Goal: Use online tool/utility: Utilize a website feature to perform a specific function

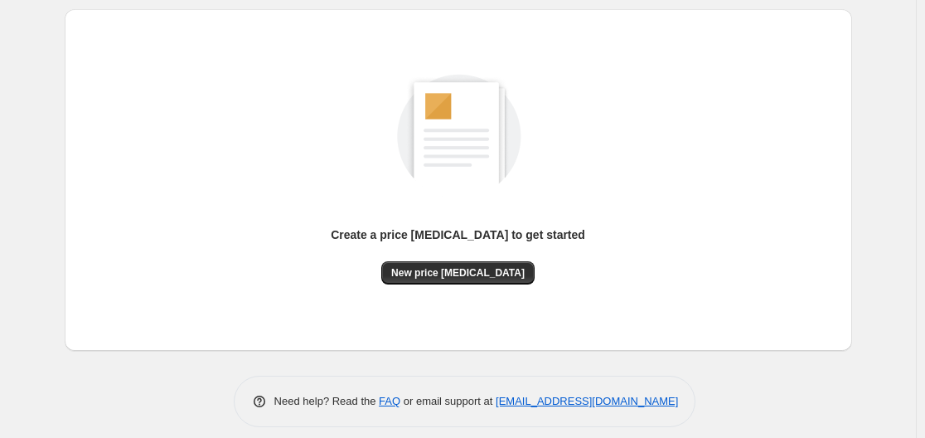
scroll to position [183, 0]
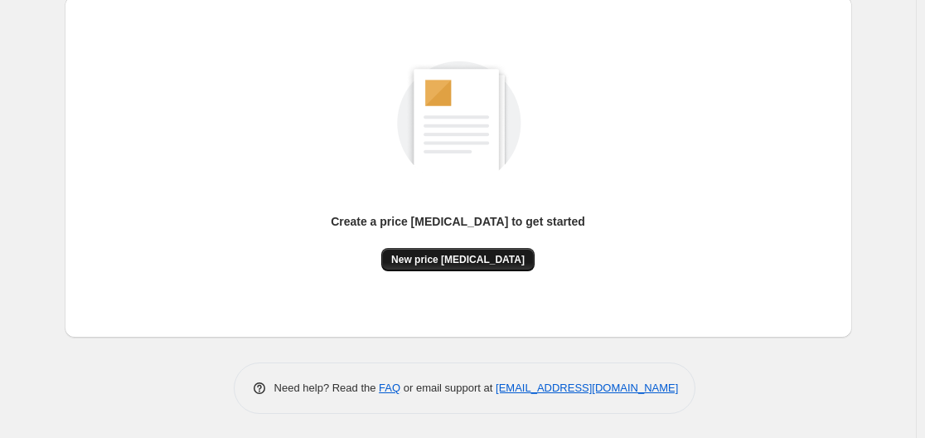
click at [470, 254] on span "New price [MEDICAL_DATA]" at bounding box center [458, 259] width 134 height 13
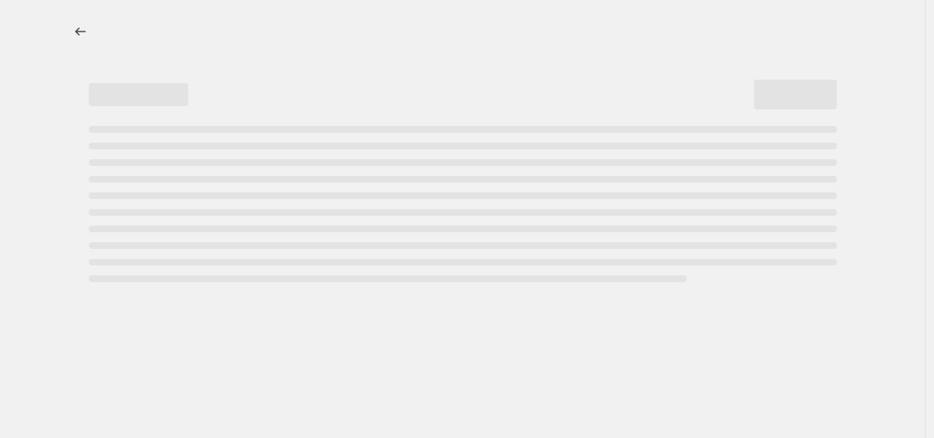
select select "percentage"
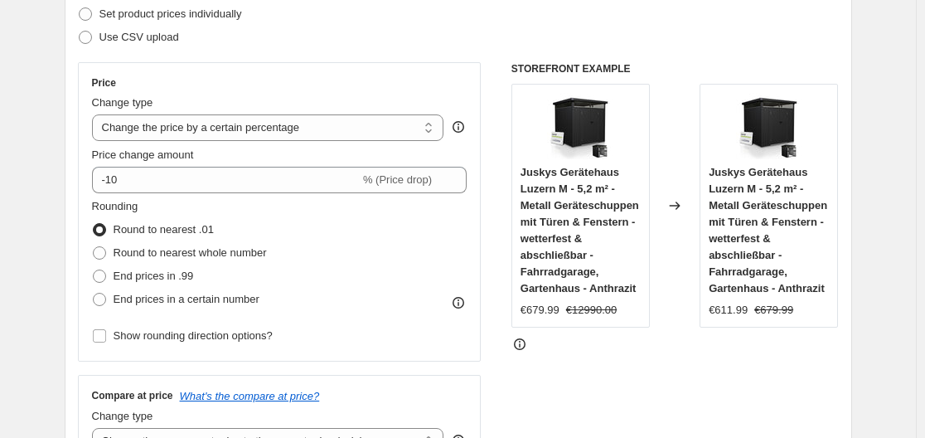
scroll to position [332, 0]
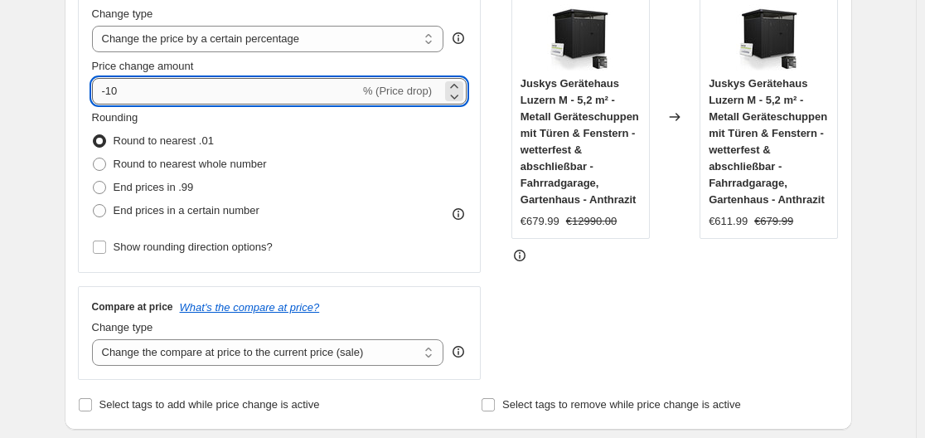
click at [274, 99] on input "-10" at bounding box center [226, 91] width 268 height 27
type input "-1"
type input "-35"
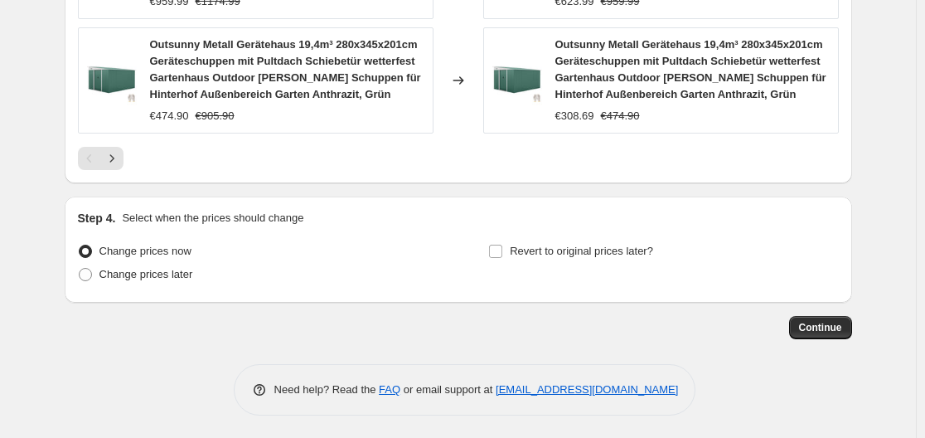
scroll to position [1413, 0]
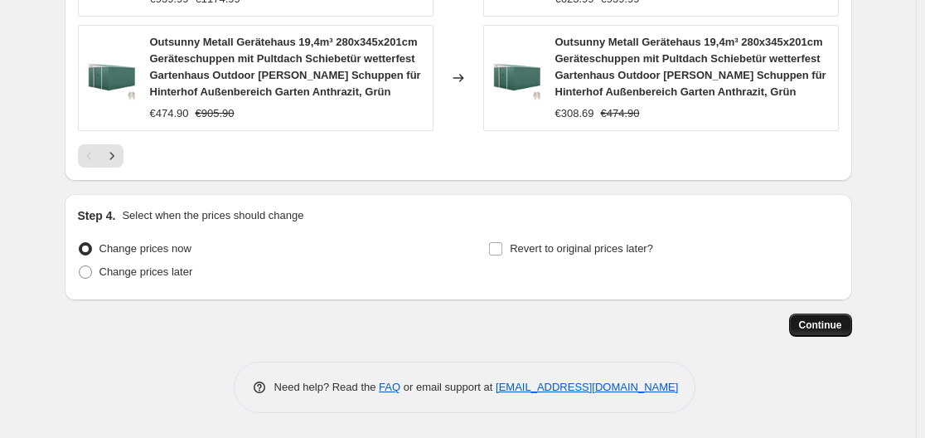
click at [822, 323] on span "Continue" at bounding box center [820, 324] width 43 height 13
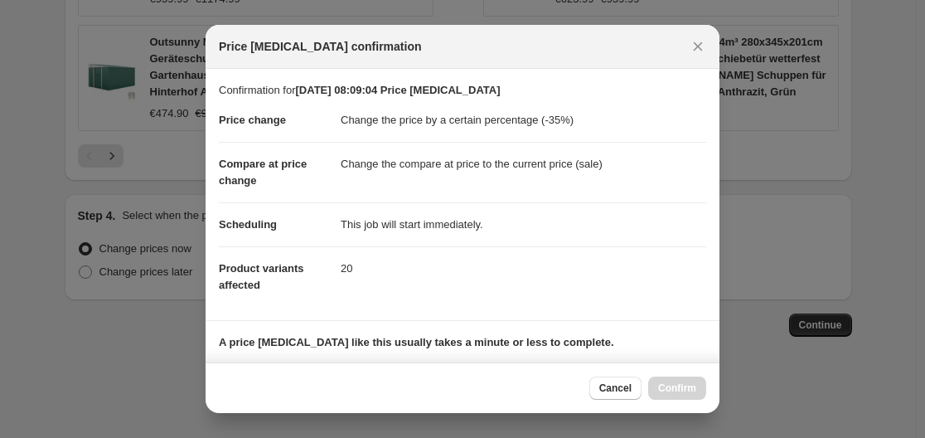
scroll to position [260, 0]
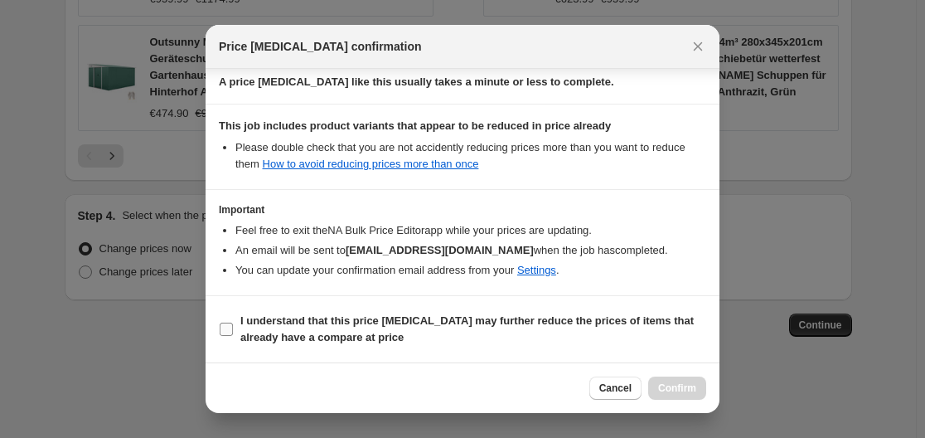
click at [525, 316] on b "I understand that this price change job may further reduce the prices of items …" at bounding box center [467, 328] width 454 height 29
click at [233, 323] on input "I understand that this price change job may further reduce the prices of items …" at bounding box center [226, 329] width 13 height 13
checkbox input "true"
click at [680, 384] on span "Confirm" at bounding box center [677, 387] width 38 height 13
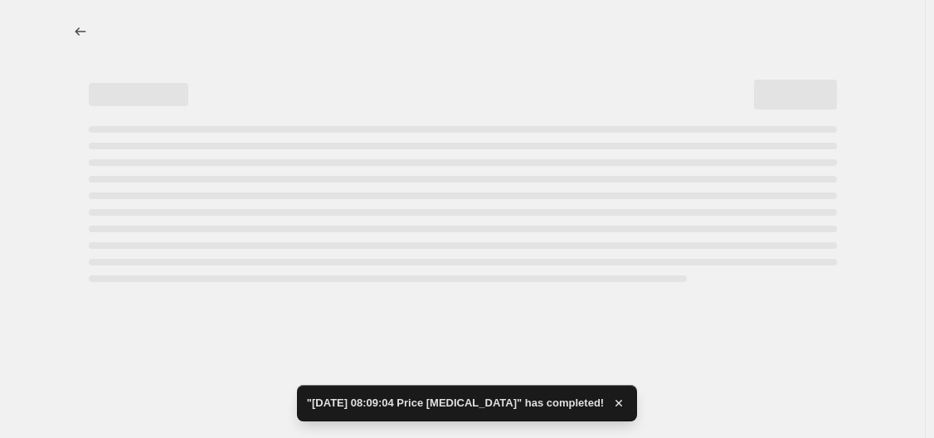
select select "percentage"
